Goal: Transaction & Acquisition: Purchase product/service

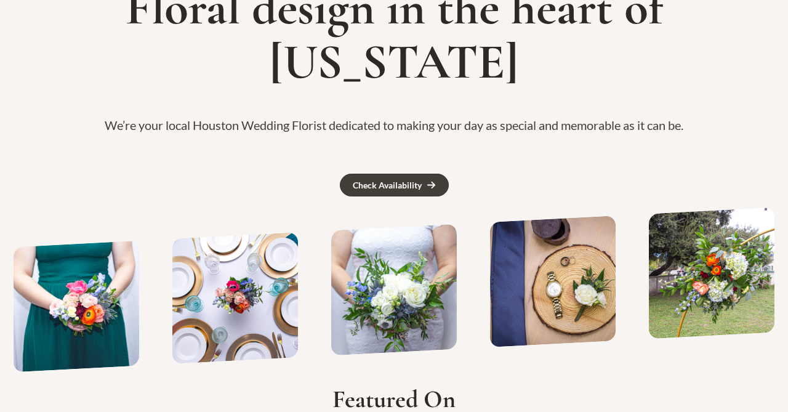
scroll to position [166, 0]
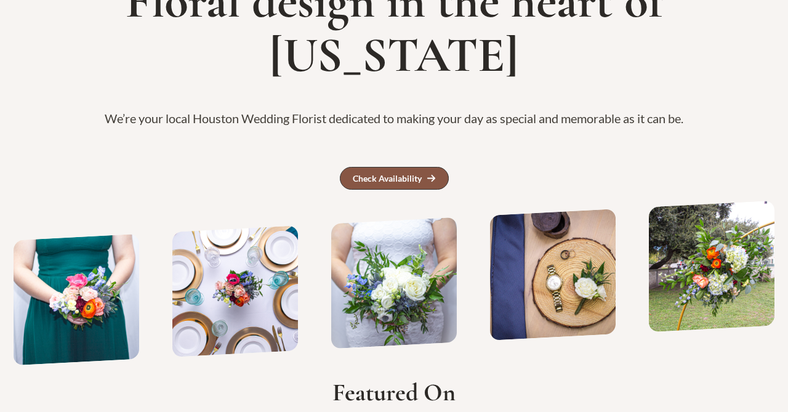
click at [420, 174] on div "Check Availability" at bounding box center [387, 178] width 69 height 9
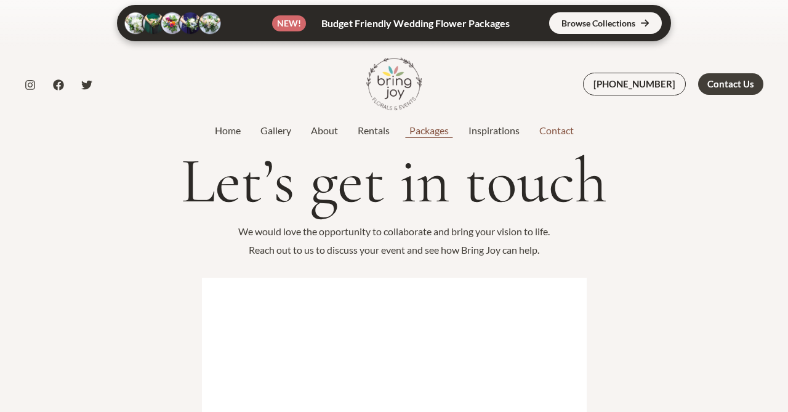
click at [433, 129] on link "Packages" at bounding box center [428, 130] width 59 height 15
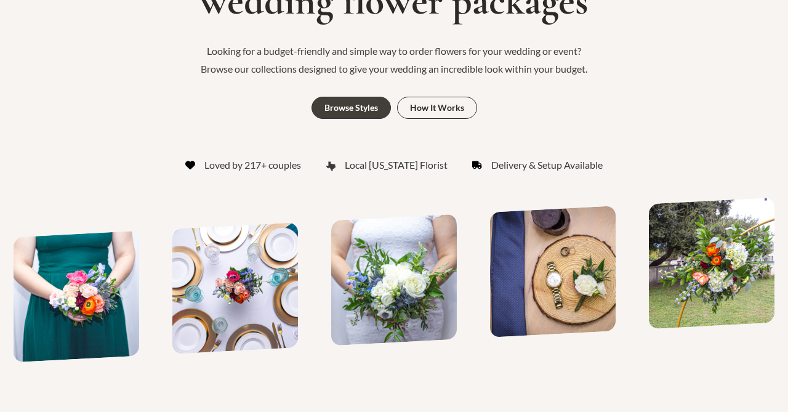
scroll to position [206, 0]
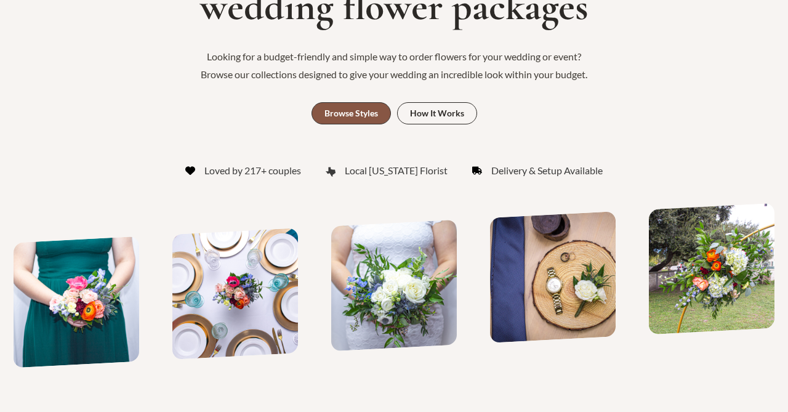
click at [370, 112] on div "Browse Styles" at bounding box center [351, 113] width 54 height 9
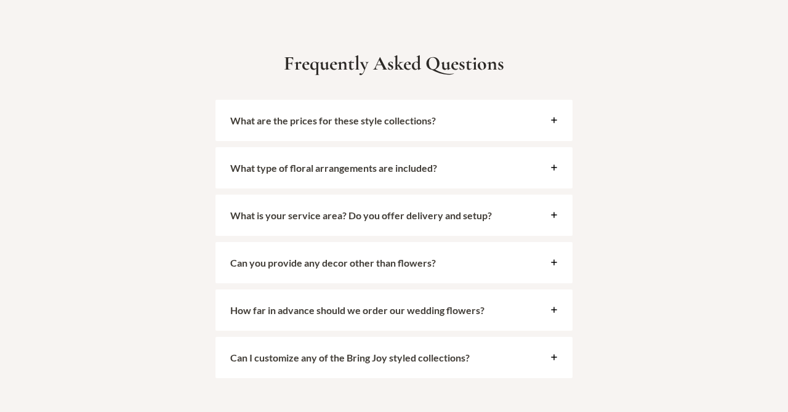
scroll to position [2822, 0]
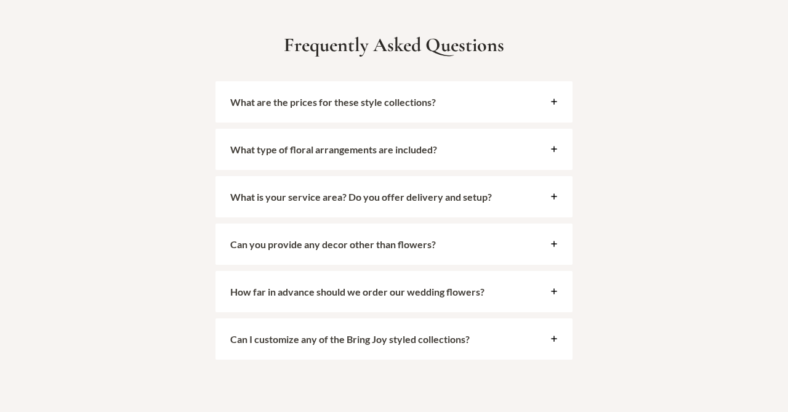
click at [412, 96] on strong "What are the prices for these style collections?" at bounding box center [333, 102] width 206 height 12
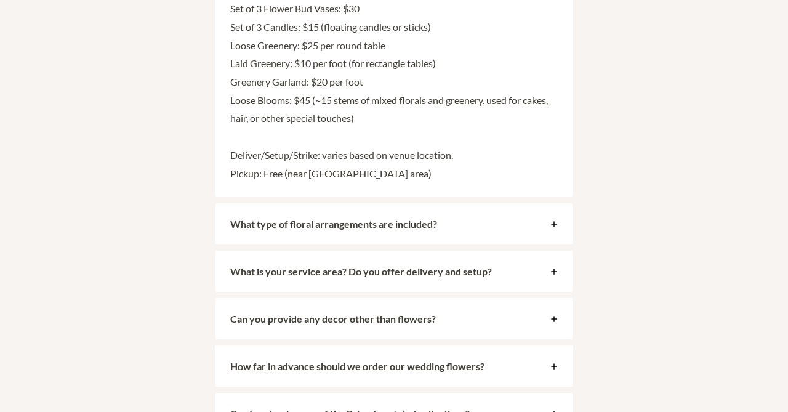
scroll to position [3237, 0]
click at [364, 408] on strong "Can I customize any of the Bring Joy styled collections?" at bounding box center [349, 414] width 239 height 12
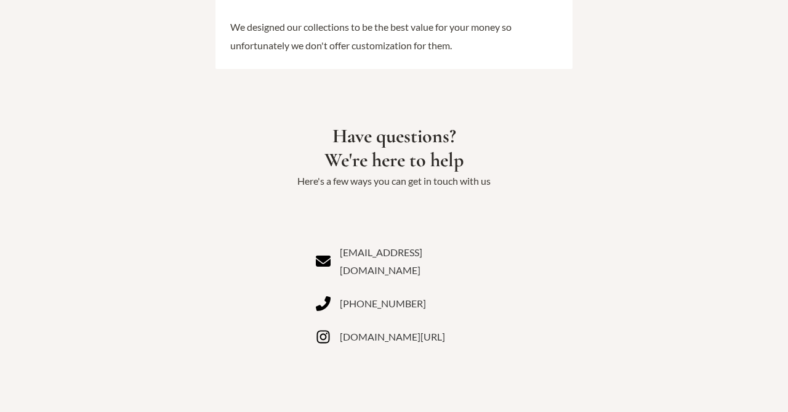
click at [369, 327] on link "instagram.com/bringjoytexas" at bounding box center [380, 336] width 129 height 18
